Goal: Information Seeking & Learning: Learn about a topic

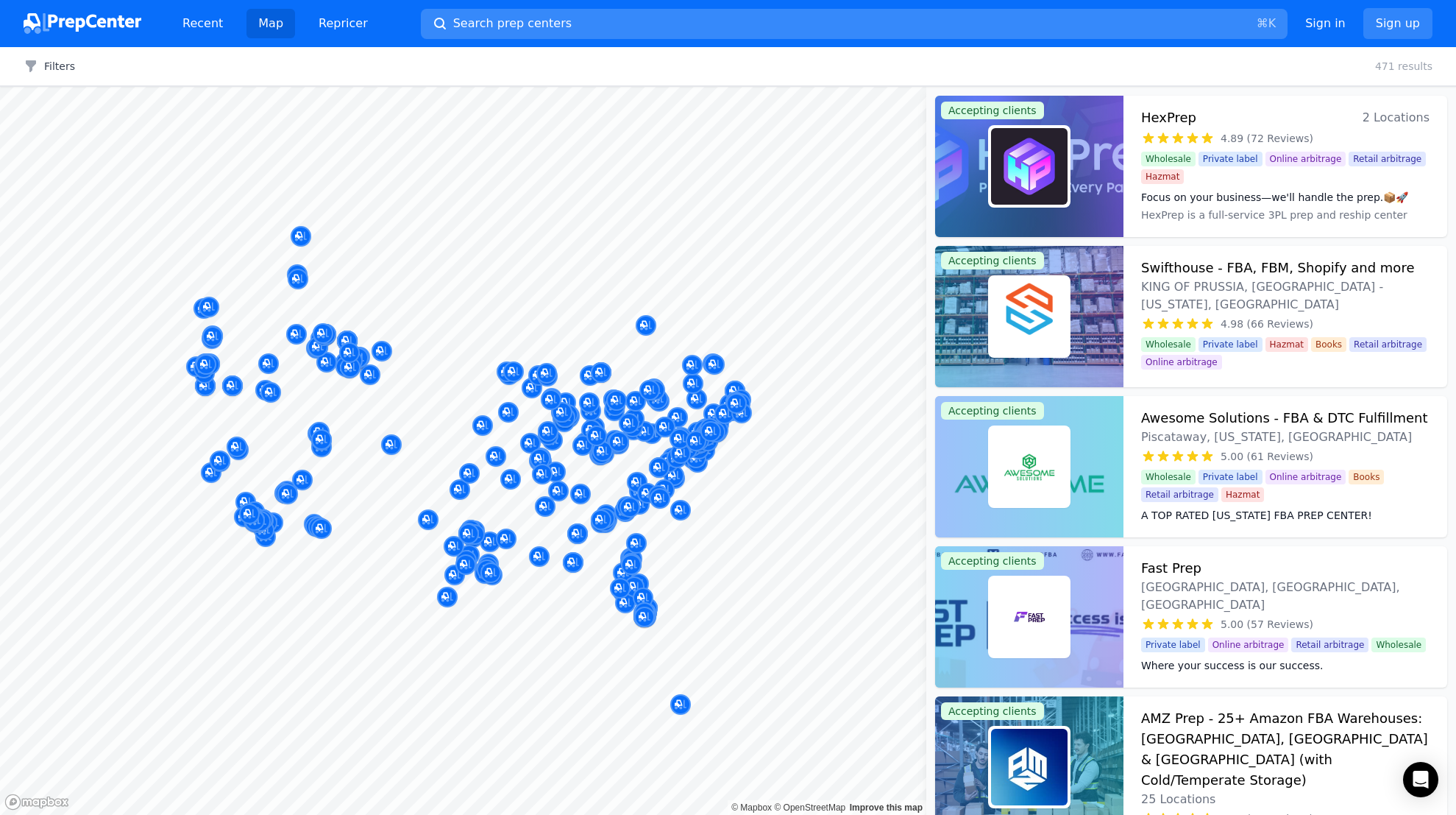
click at [508, 22] on span "Search prep centers" at bounding box center [512, 23] width 118 height 18
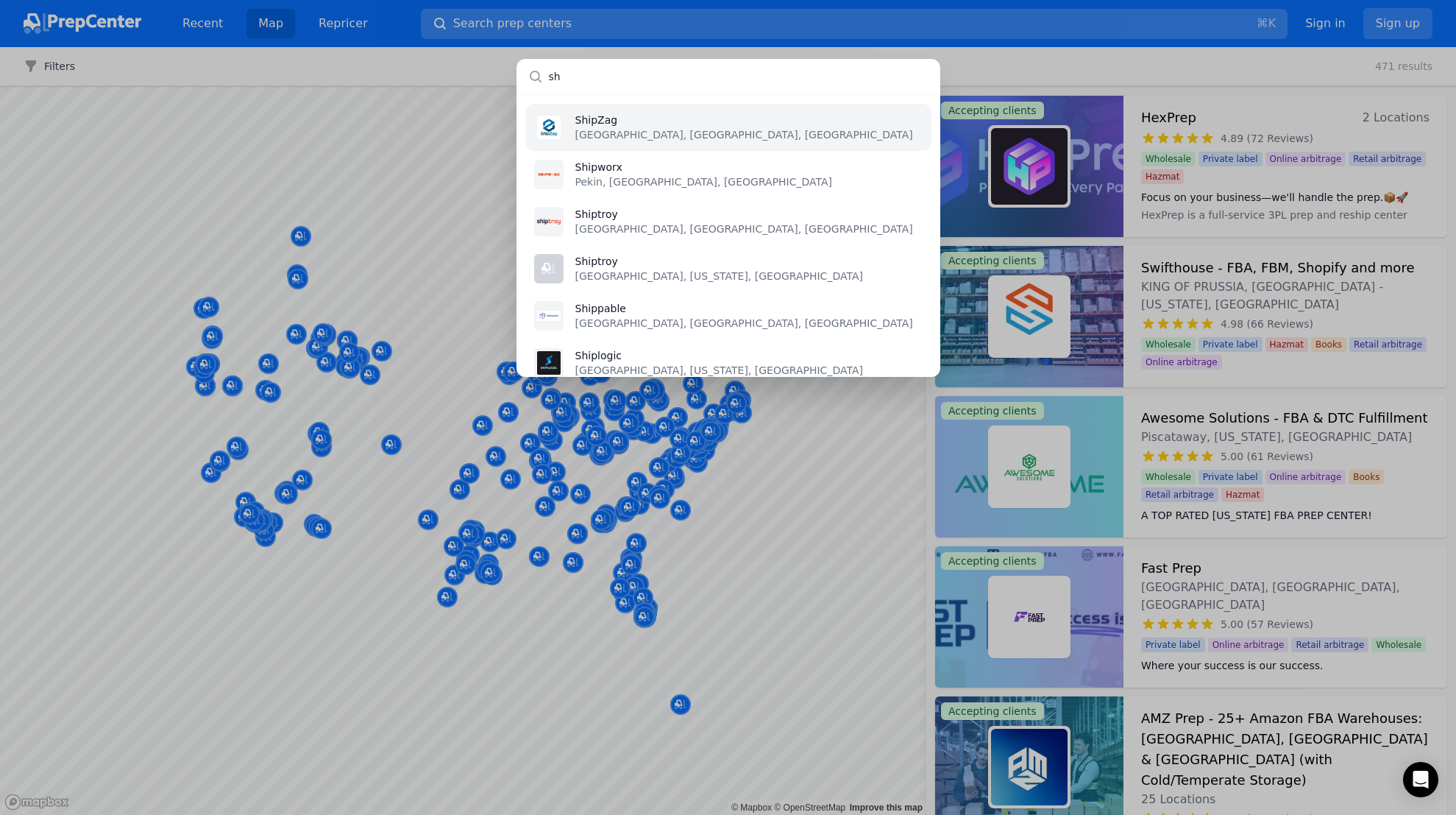
type input "s"
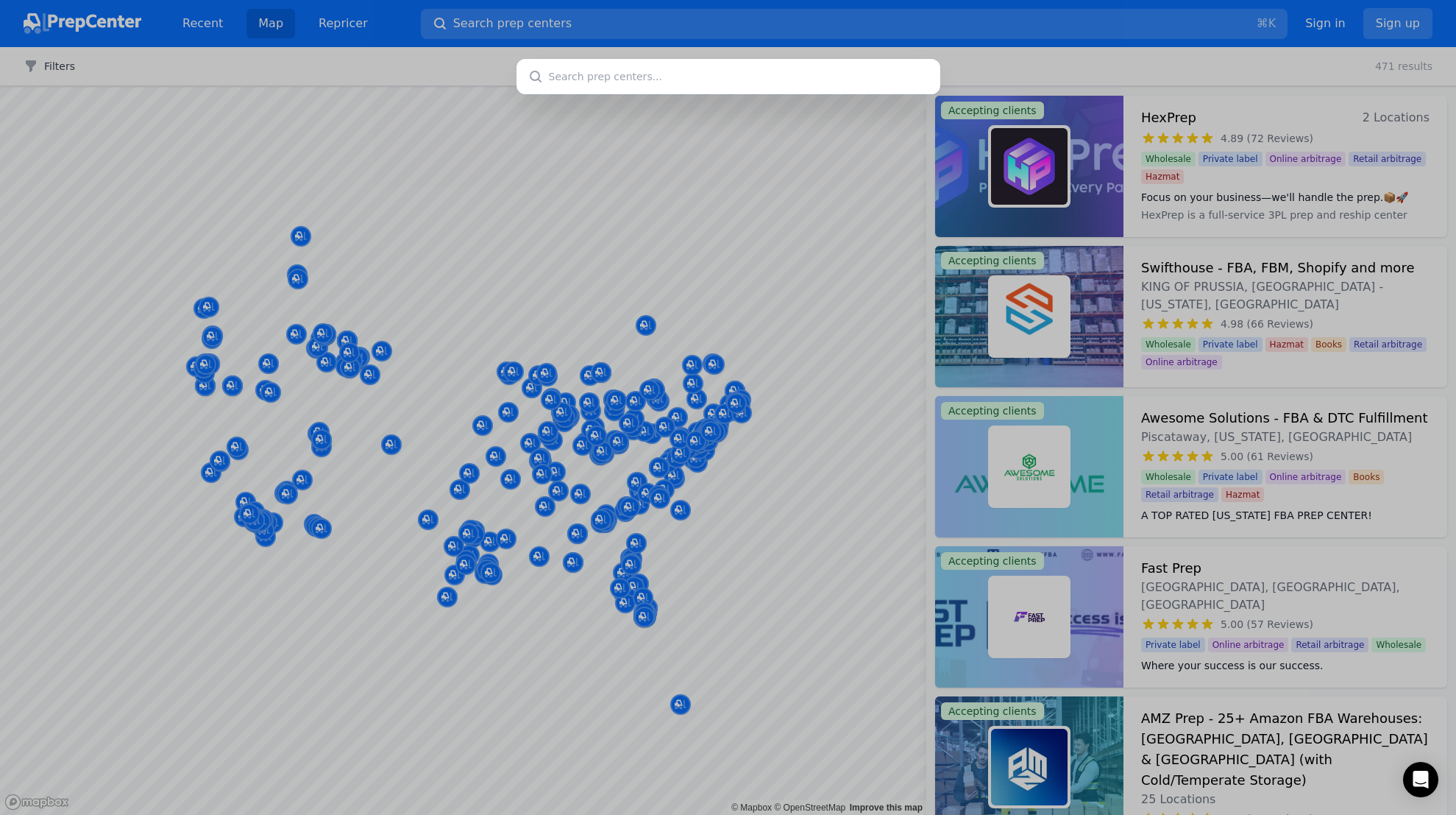
click at [613, 476] on div at bounding box center [728, 408] width 1456 height 815
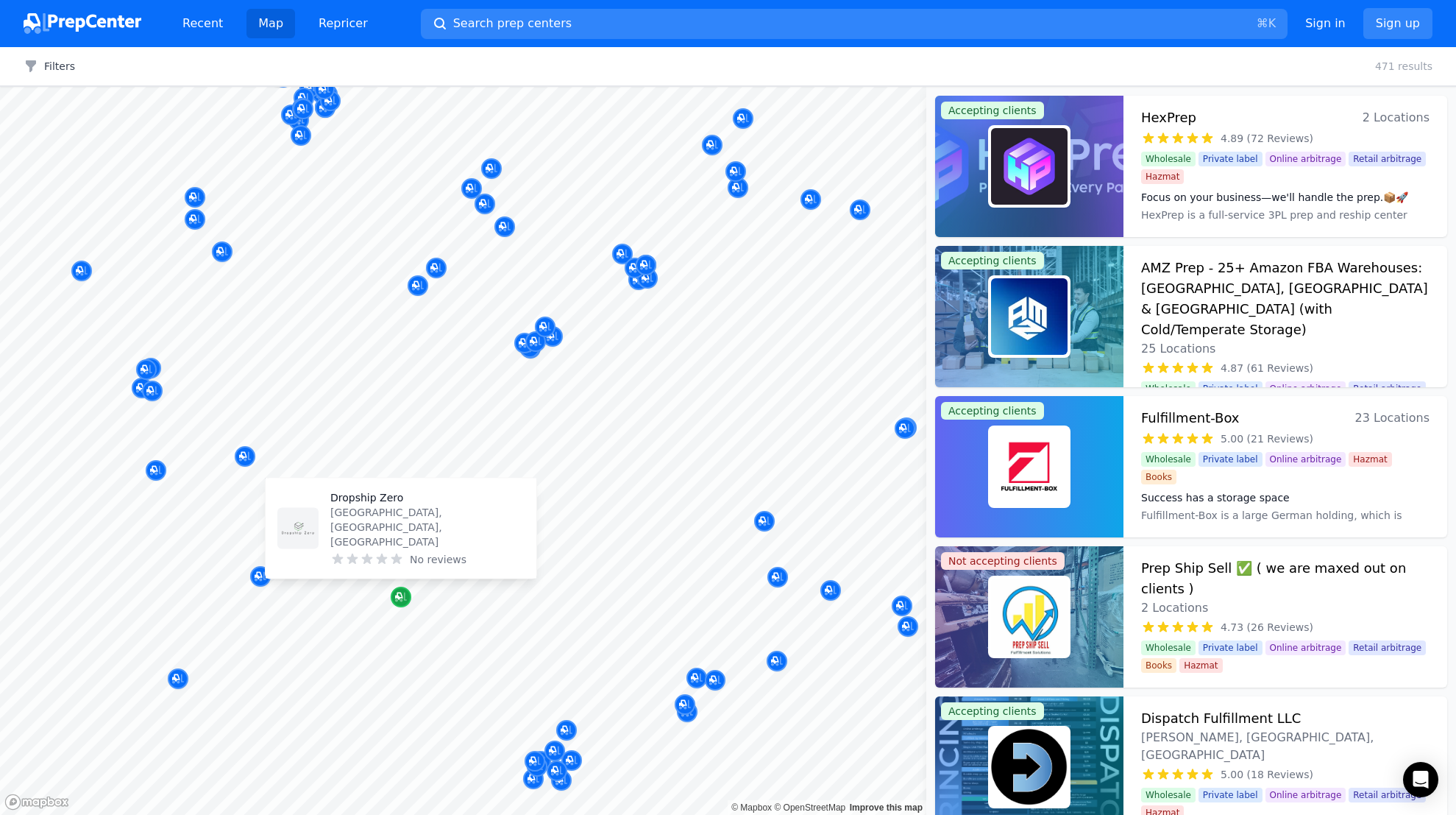
click at [405, 597] on icon "Map marker" at bounding box center [400, 597] width 12 height 15
click at [355, 505] on p "Dropship Zero" at bounding box center [428, 497] width 194 height 15
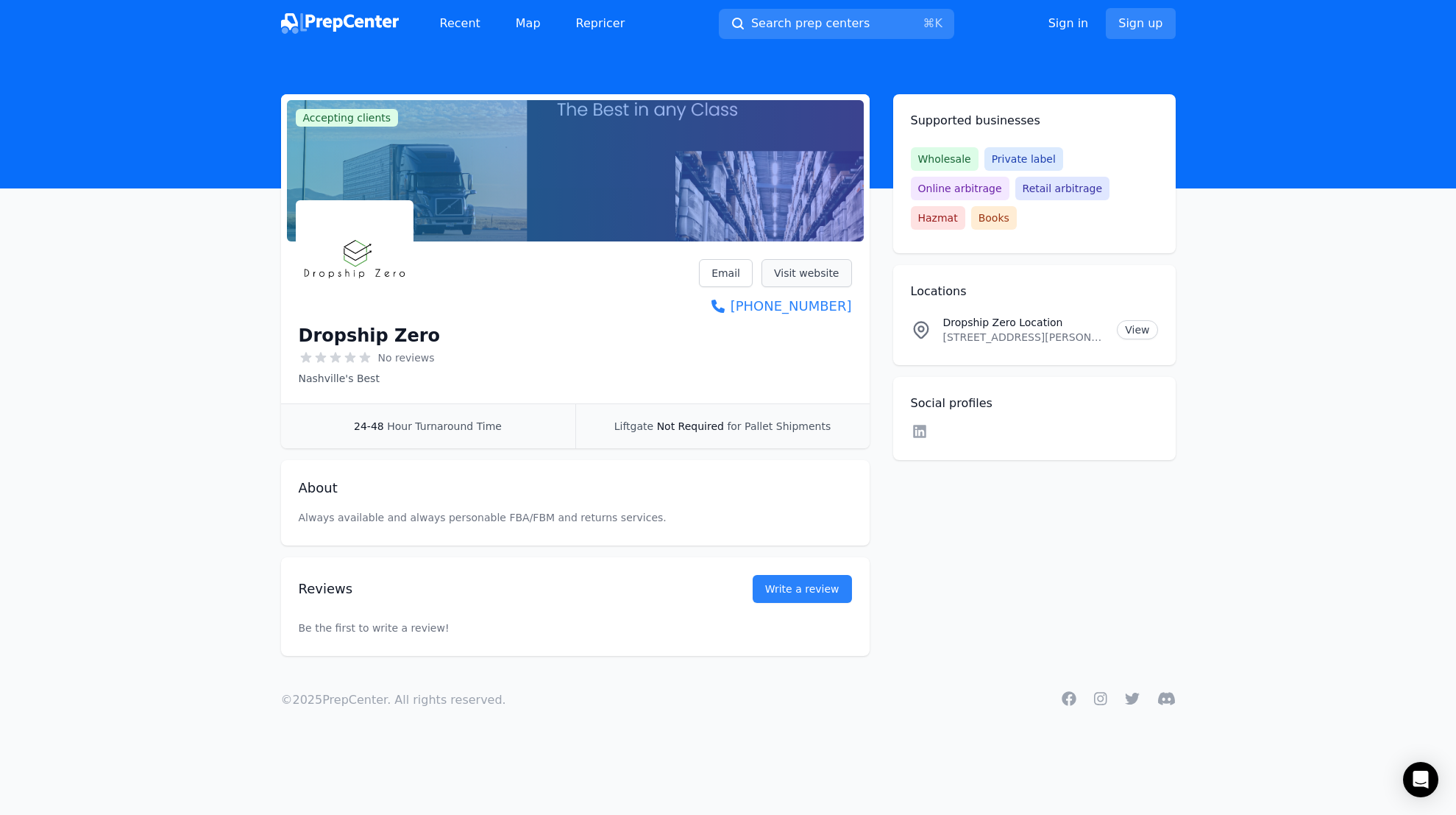
click at [795, 277] on link "Visit website" at bounding box center [806, 273] width 91 height 28
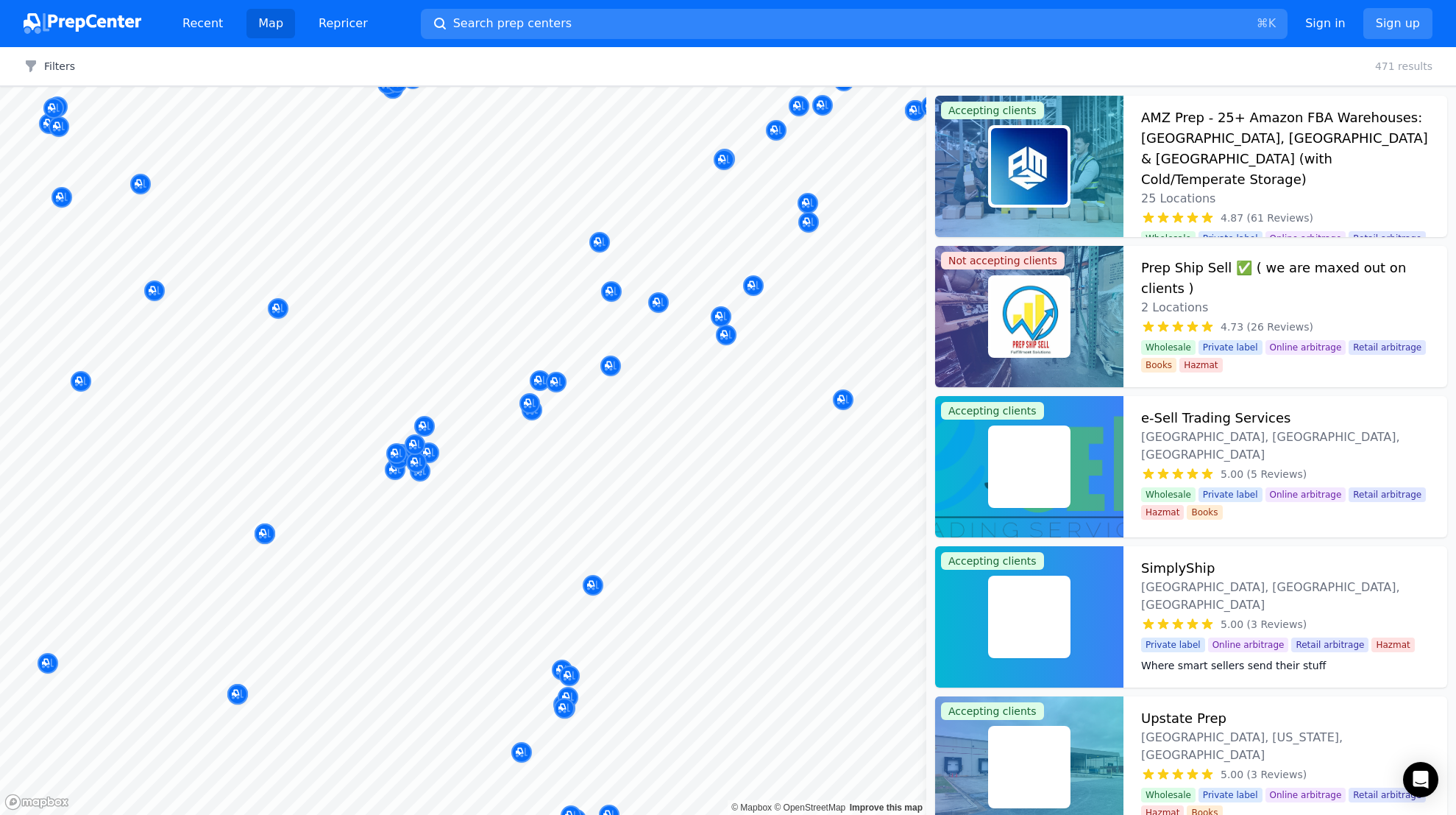
click at [1051, 747] on div "Map © Mapbox © OpenStreetMap Improve this map Accepting clients AMZ Prep - 25+ …" at bounding box center [728, 451] width 1456 height 728
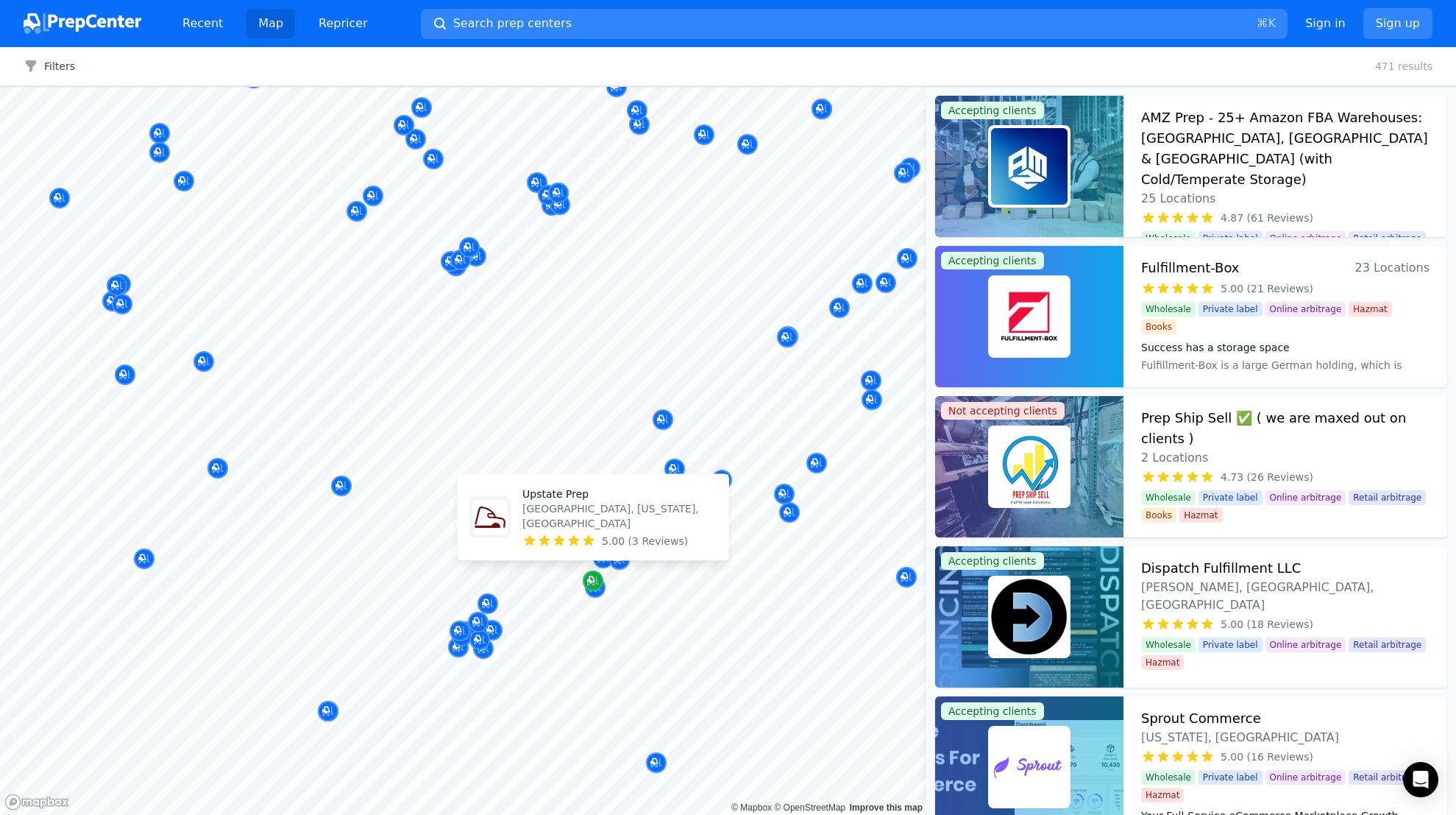
click at [613, 544] on body "Recent Map Repricer Search prep centers ⌘ K Open main menu Sign in Sign up Filt…" at bounding box center [728, 408] width 1456 height 815
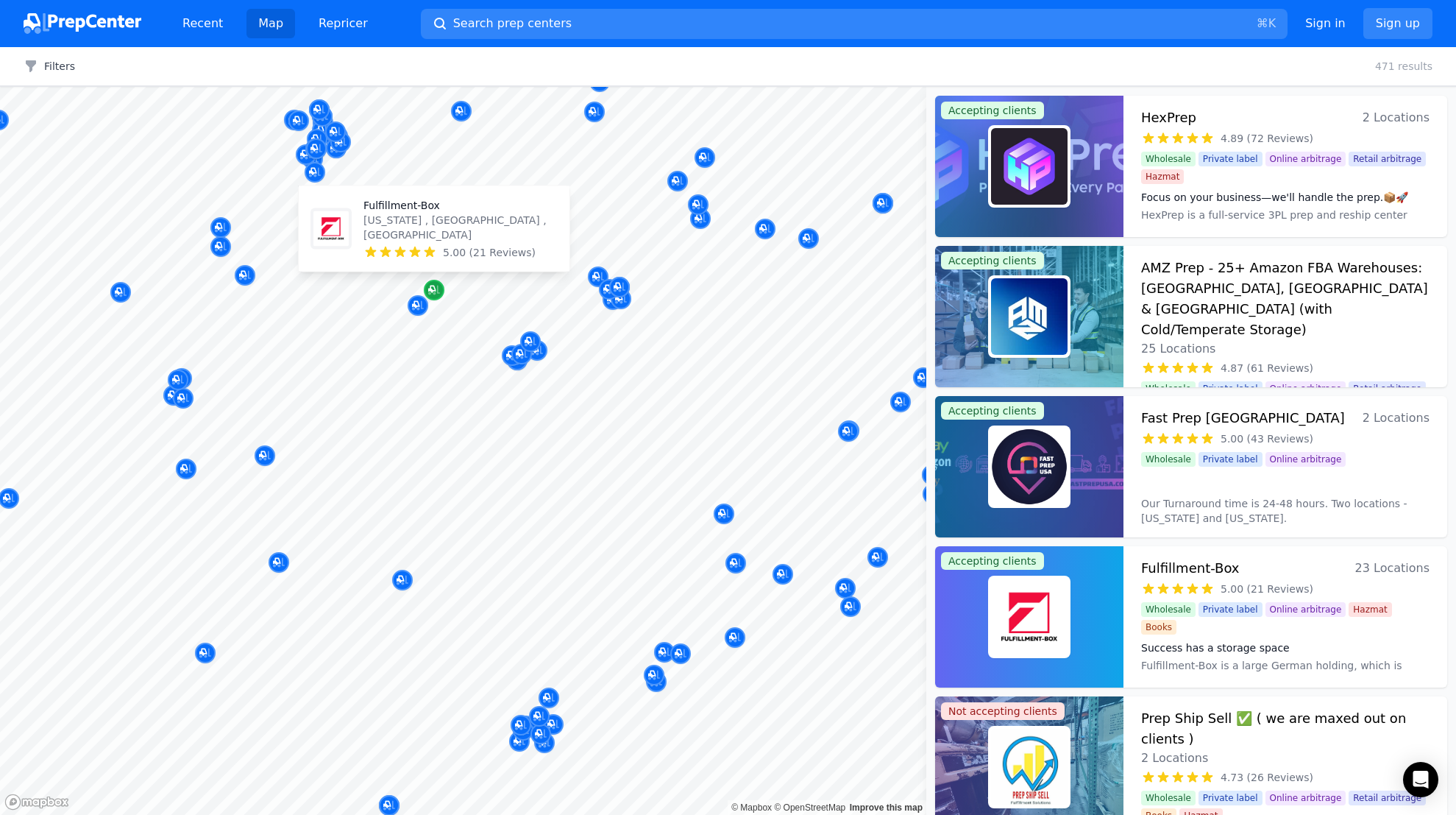
click at [435, 296] on icon "Map marker" at bounding box center [434, 290] width 12 height 15
click at [417, 257] on icon at bounding box center [414, 252] width 15 height 15
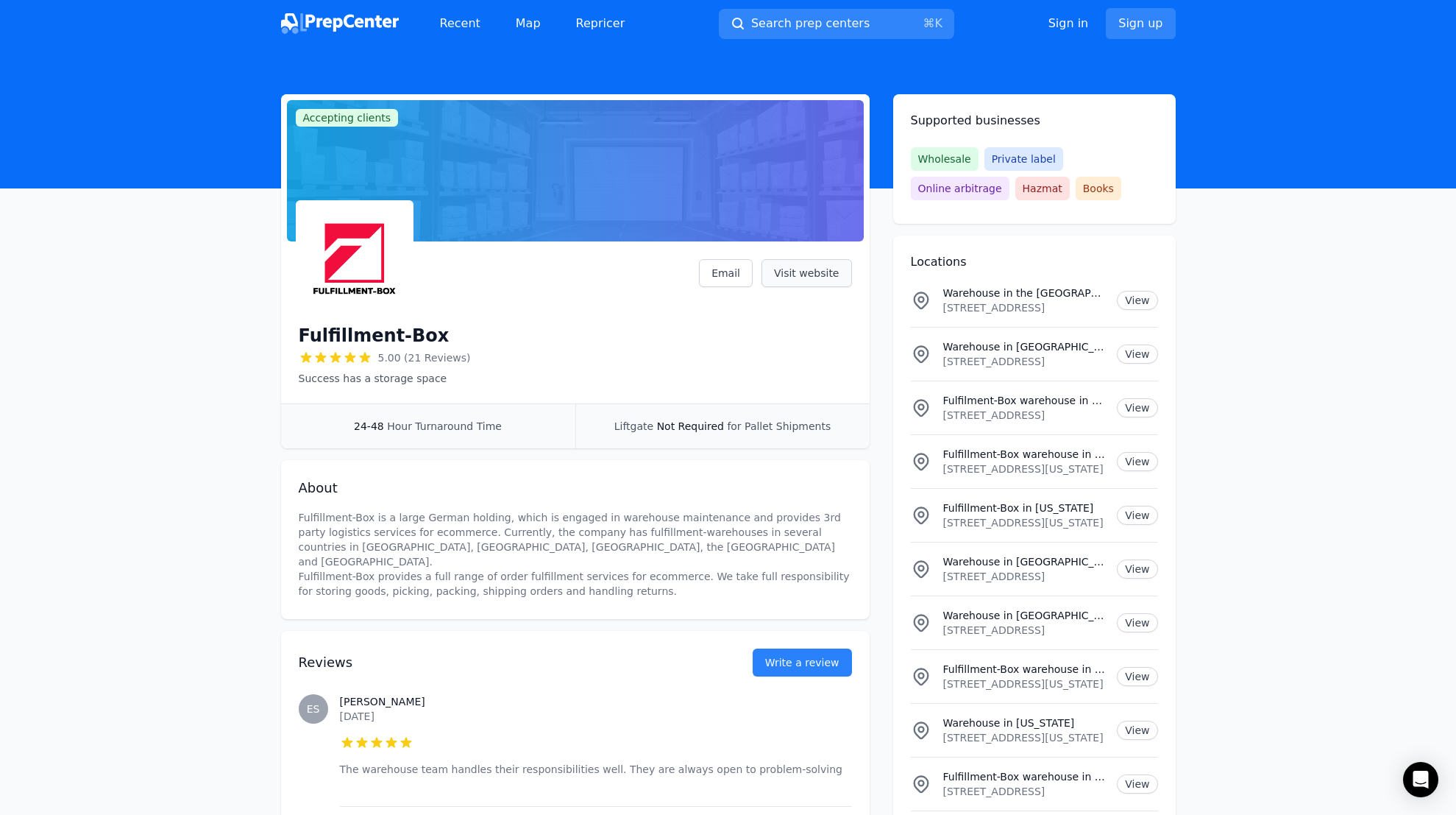
click at [807, 273] on link "Visit website" at bounding box center [806, 273] width 91 height 28
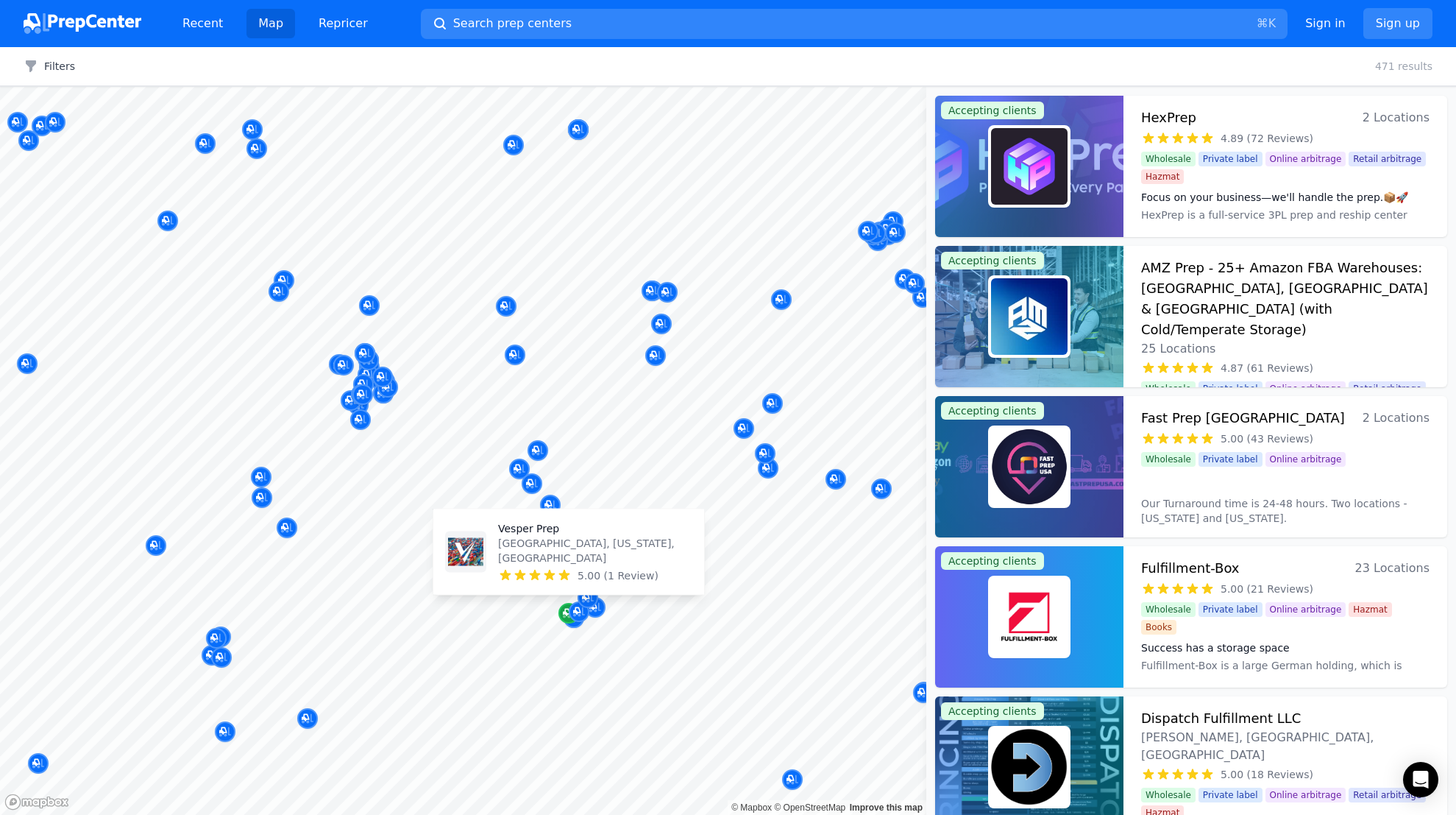
click at [567, 615] on icon "Map marker" at bounding box center [567, 613] width 8 height 8
click at [553, 568] on icon at bounding box center [549, 575] width 15 height 15
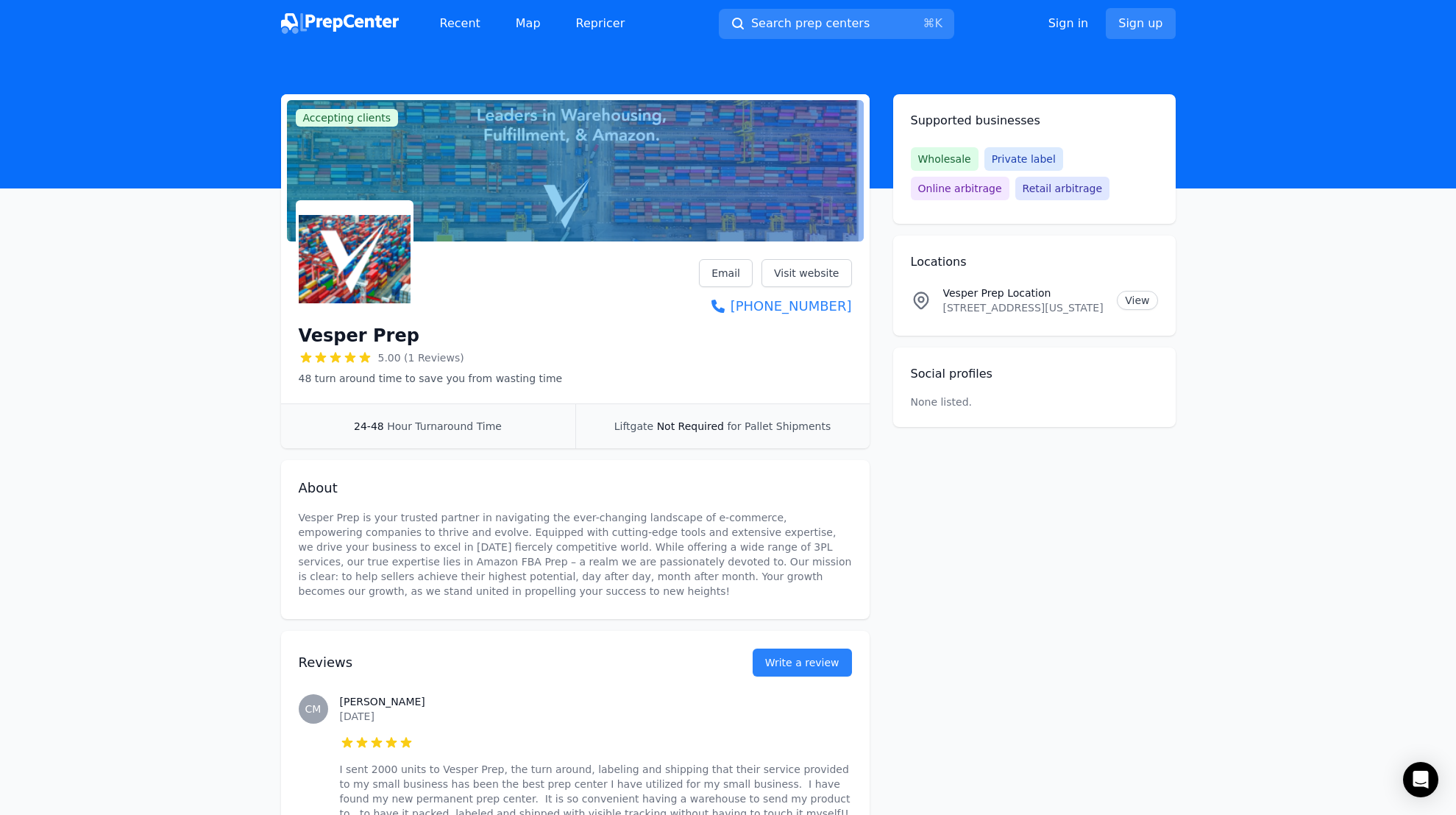
scroll to position [115, 0]
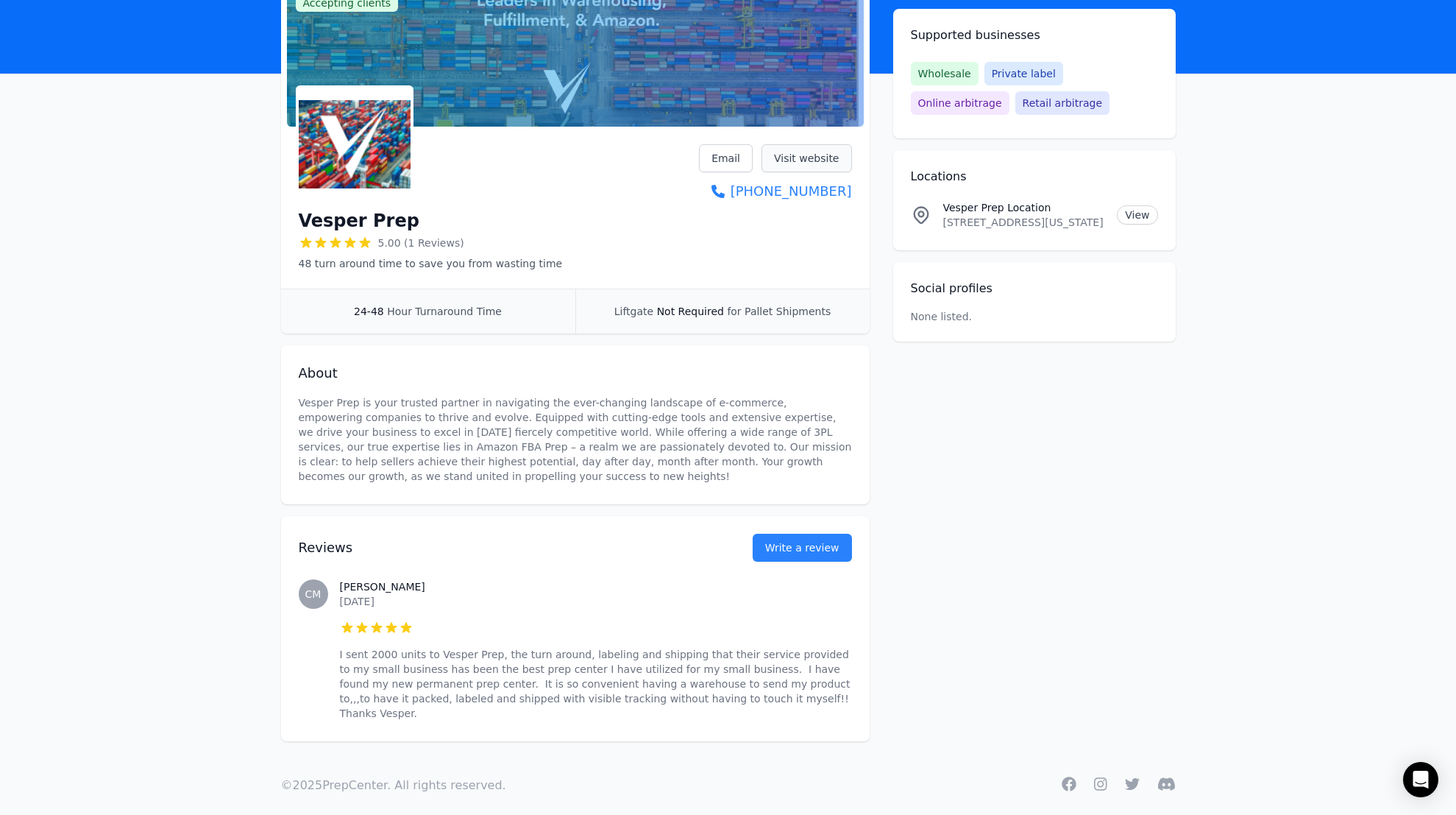
click at [809, 158] on link "Visit website" at bounding box center [806, 158] width 91 height 28
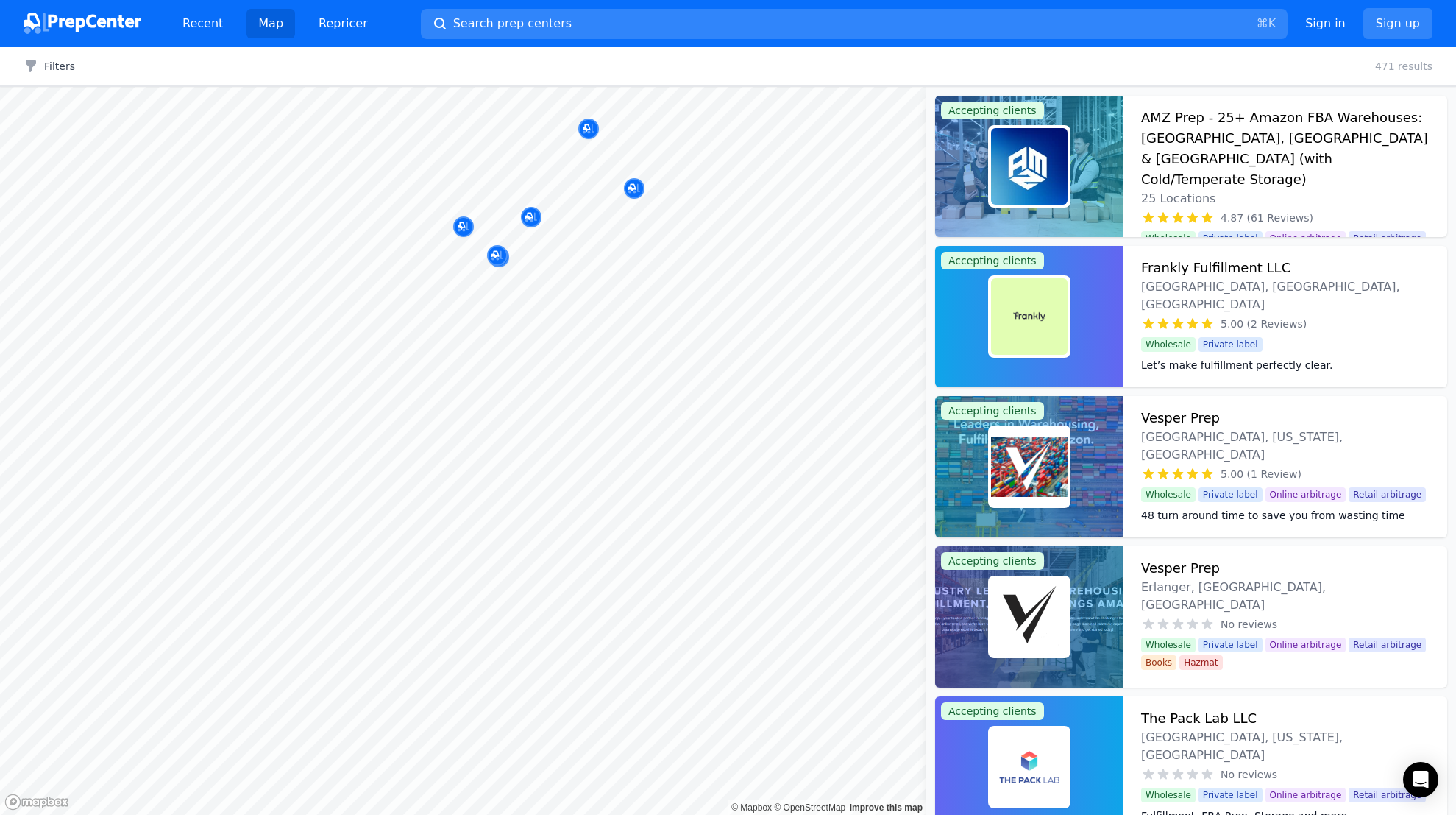
click at [0, 408] on html "Recent Map Repricer Search prep centers ⌘ K Open main menu Sign in Sign up Filt…" at bounding box center [728, 408] width 1456 height 815
